Goal: Information Seeking & Learning: Learn about a topic

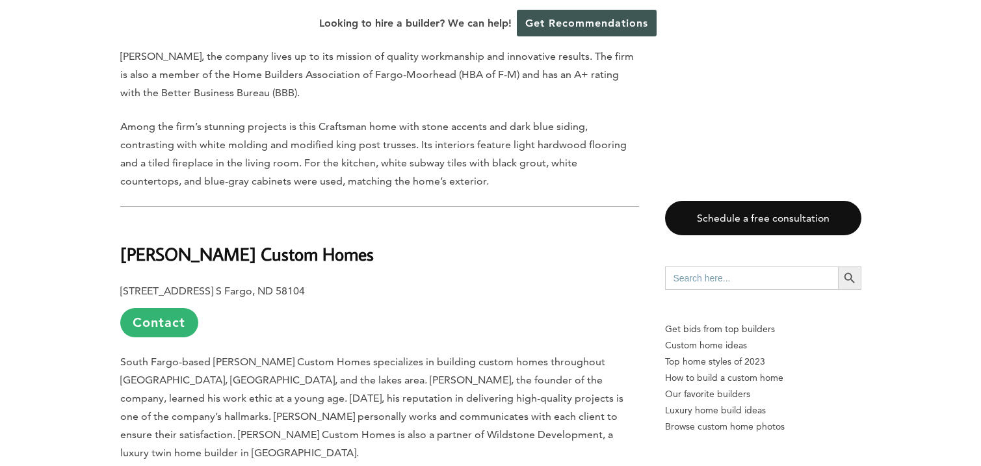
scroll to position [1089, 0]
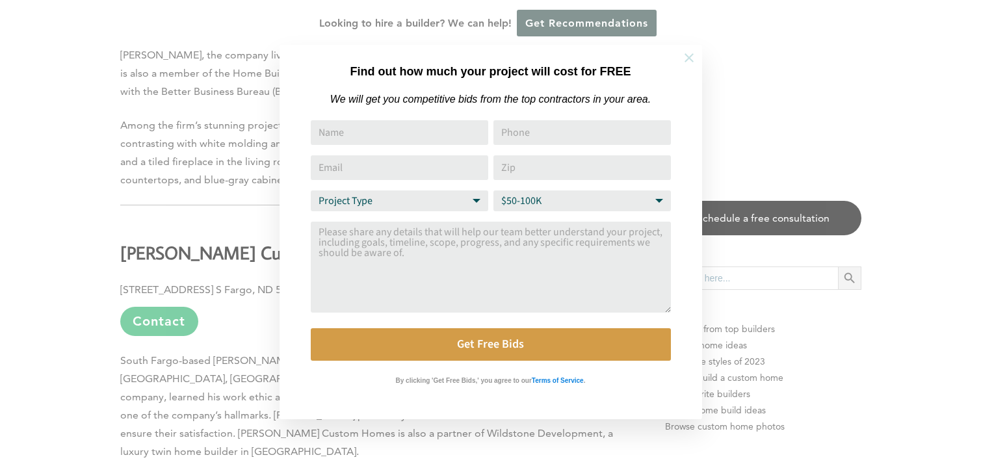
click at [680, 57] on button at bounding box center [689, 58] width 46 height 46
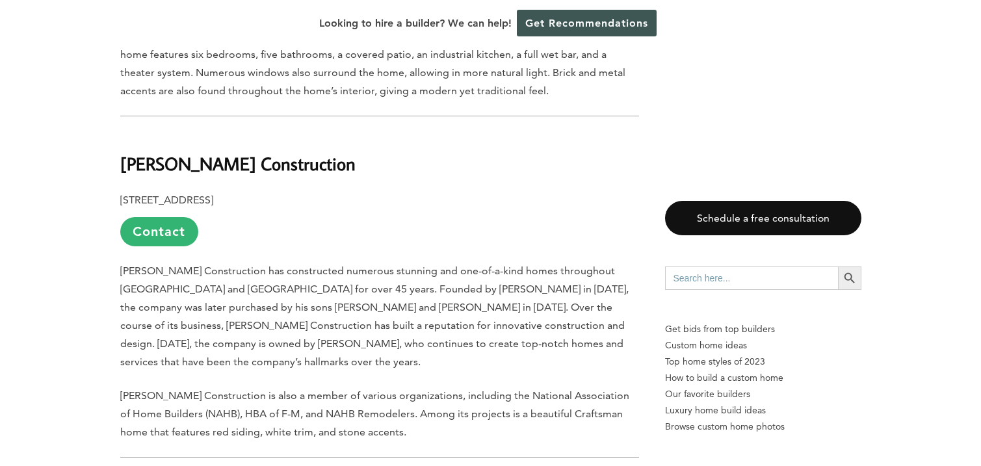
scroll to position [2250, 0]
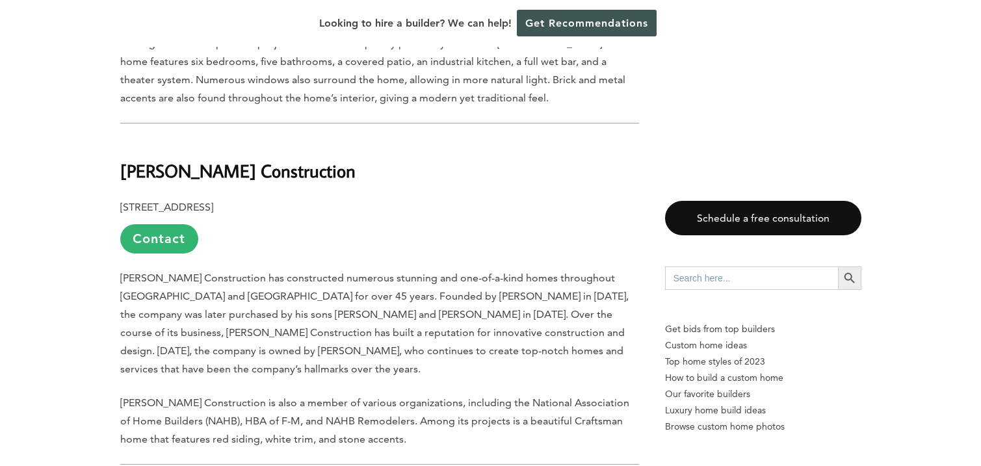
click at [214, 159] on b "[PERSON_NAME] Construction" at bounding box center [237, 170] width 235 height 23
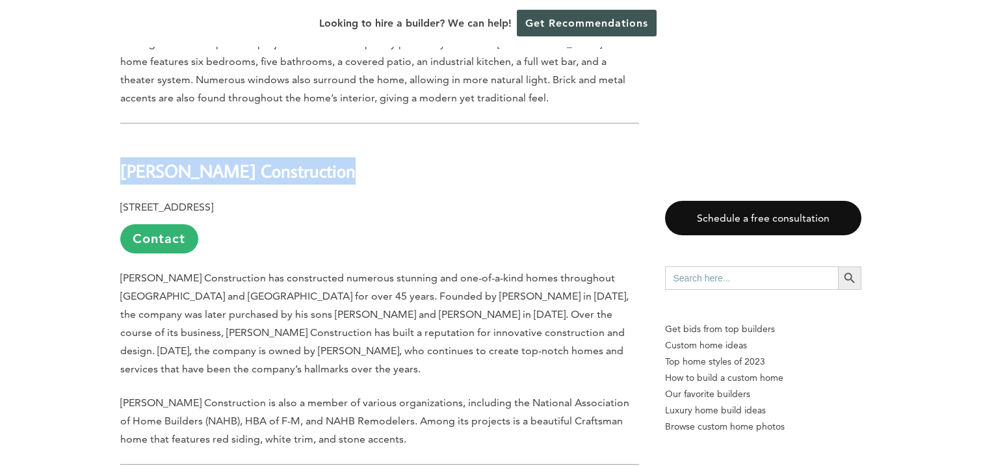
click at [214, 159] on b "[PERSON_NAME] Construction" at bounding box center [237, 170] width 235 height 23
copy div "[PERSON_NAME] Construction"
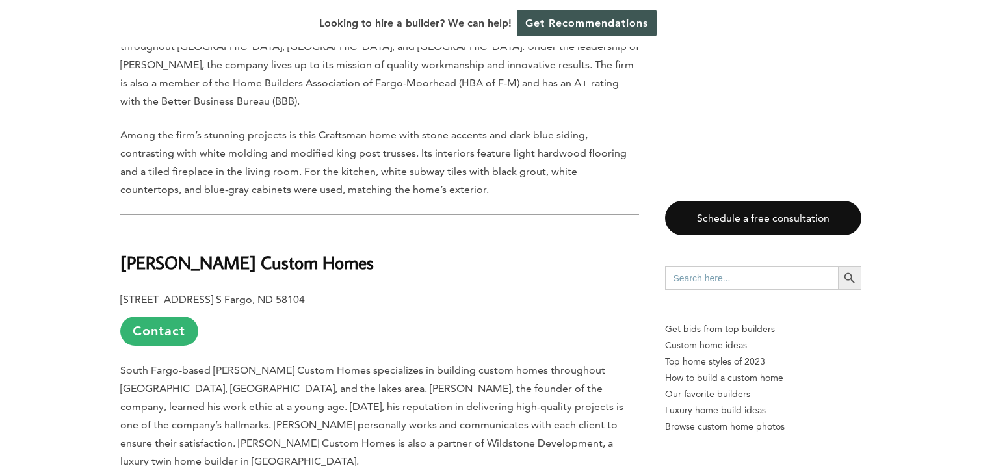
scroll to position [1091, 0]
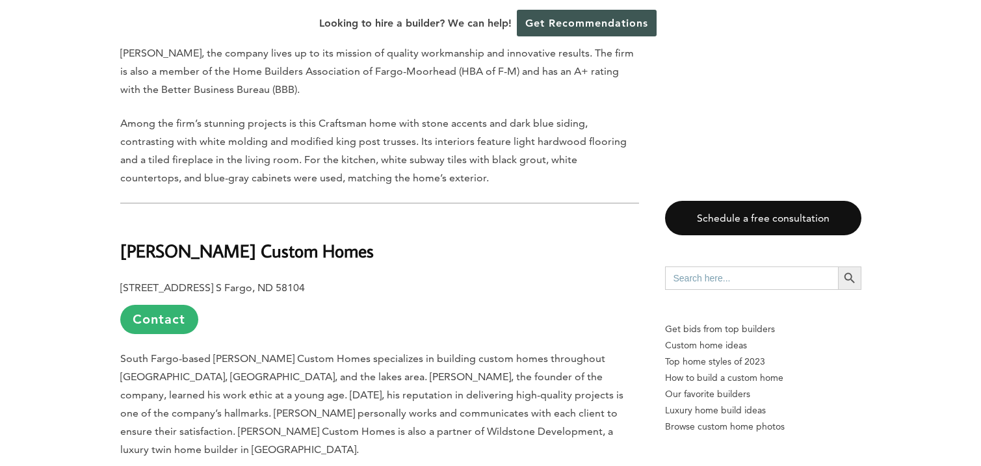
click at [172, 239] on b "[PERSON_NAME] Custom Homes" at bounding box center [247, 250] width 254 height 23
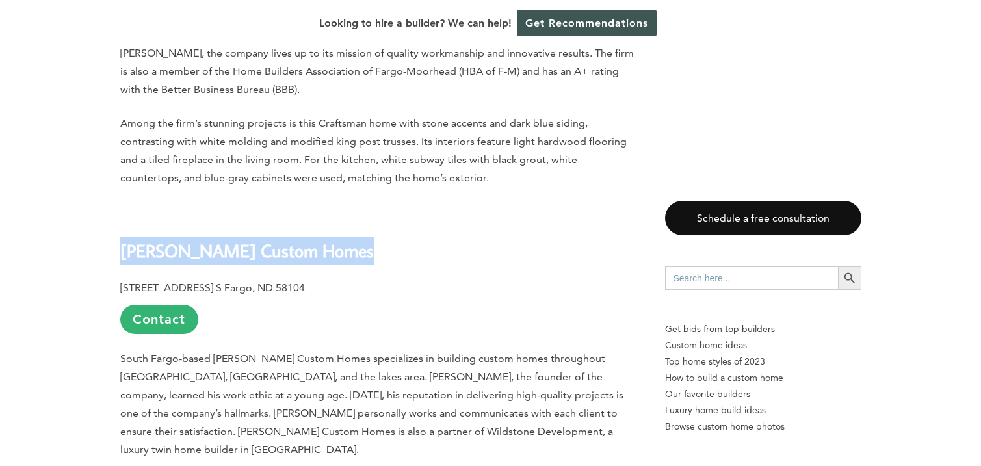
click at [172, 239] on b "[PERSON_NAME] Custom Homes" at bounding box center [247, 250] width 254 height 23
copy div "[PERSON_NAME] Custom Homes"
